Goal: Find specific page/section: Locate a particular part of the current website

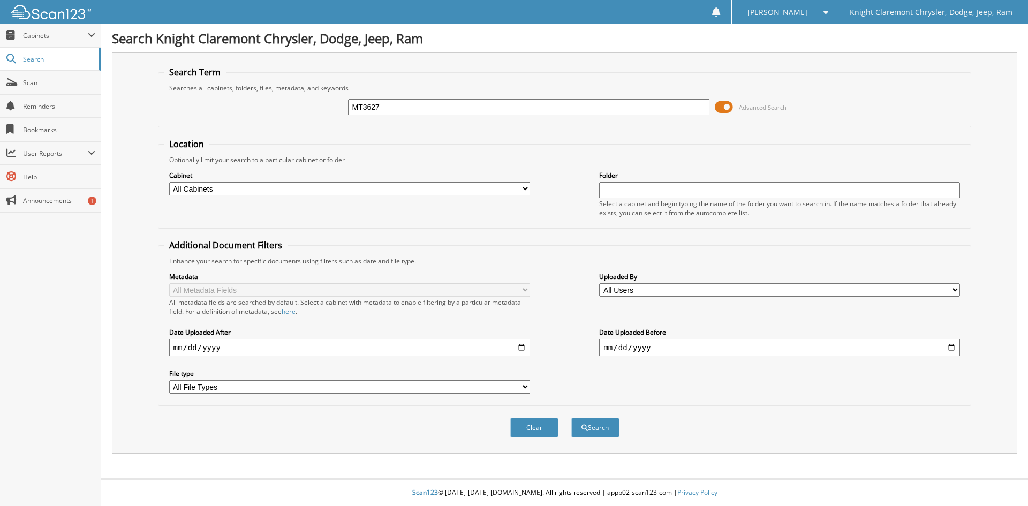
type input "MT3627"
click at [571, 418] on button "Search" at bounding box center [595, 428] width 48 height 20
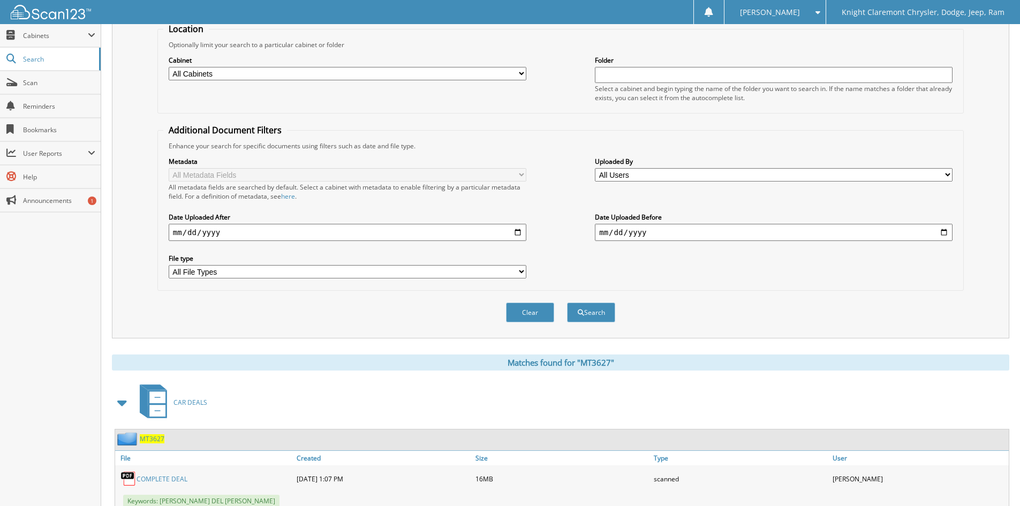
scroll to position [161, 0]
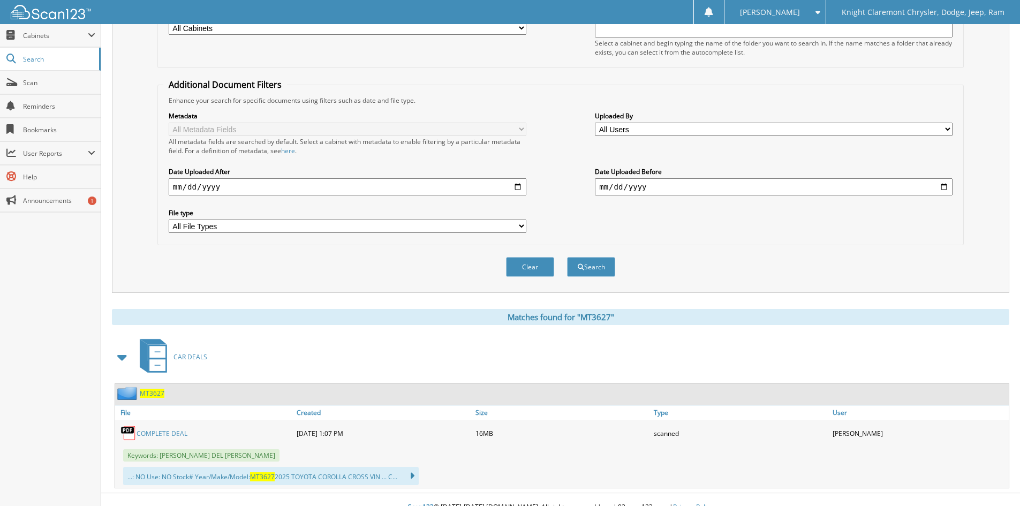
click at [170, 432] on link "COMPLETE DEAL" at bounding box center [162, 433] width 51 height 9
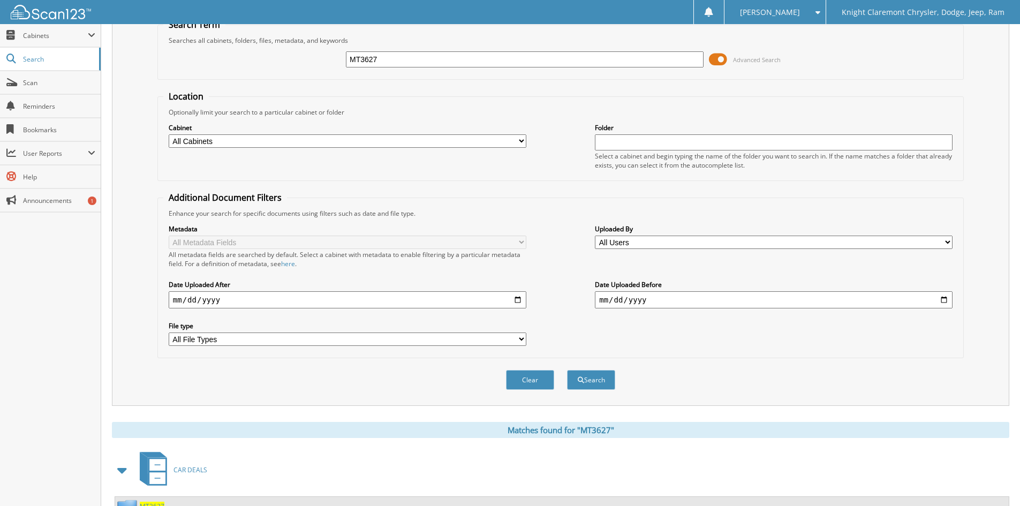
scroll to position [0, 0]
